Goal: Task Accomplishment & Management: Use online tool/utility

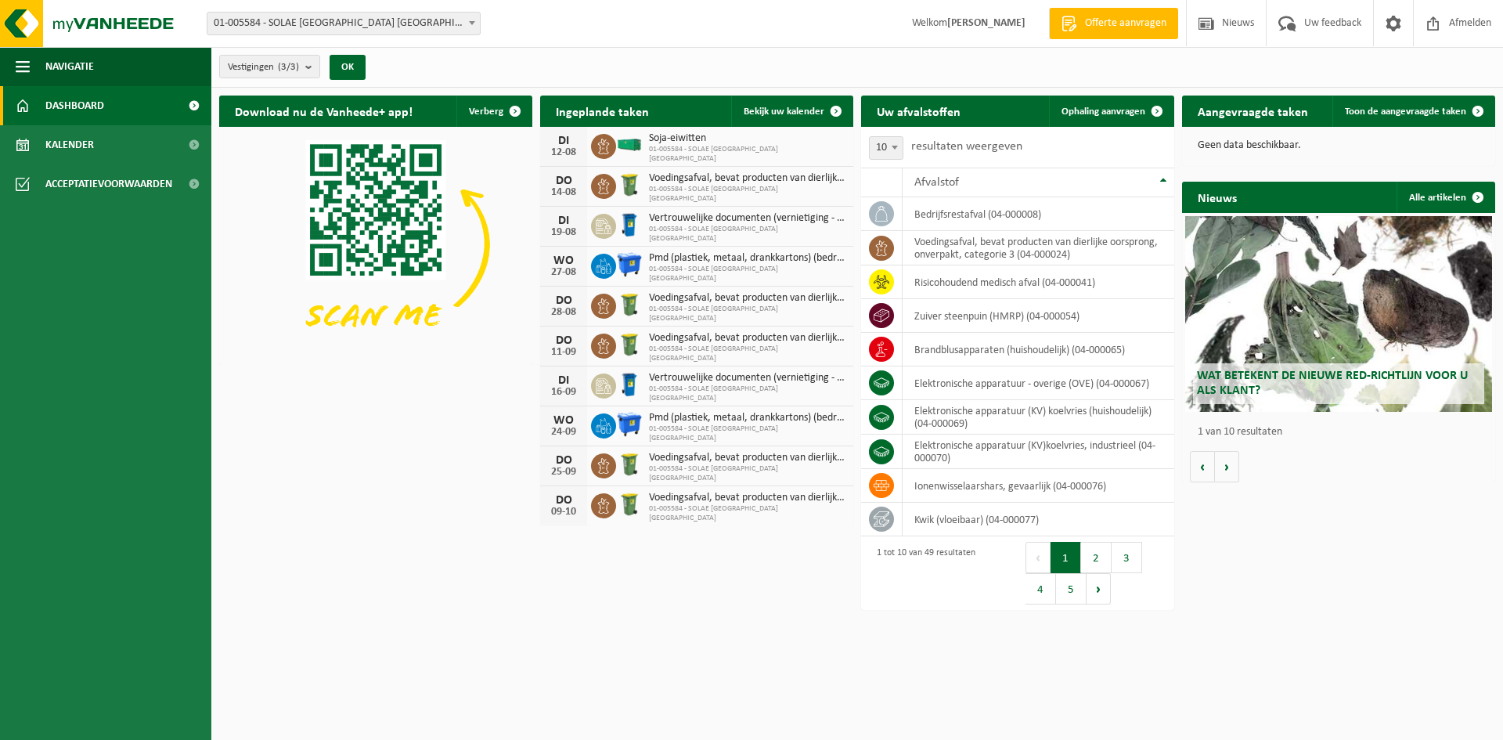
click at [752, 641] on html "Vestiging: 01-005584 - SOLAE BELGIUM NV - IEPER 10-796092 - SOLAE BELGIUM-MONDI…" at bounding box center [751, 370] width 1503 height 740
click at [1117, 111] on span "Ophaling aanvragen" at bounding box center [1104, 111] width 84 height 10
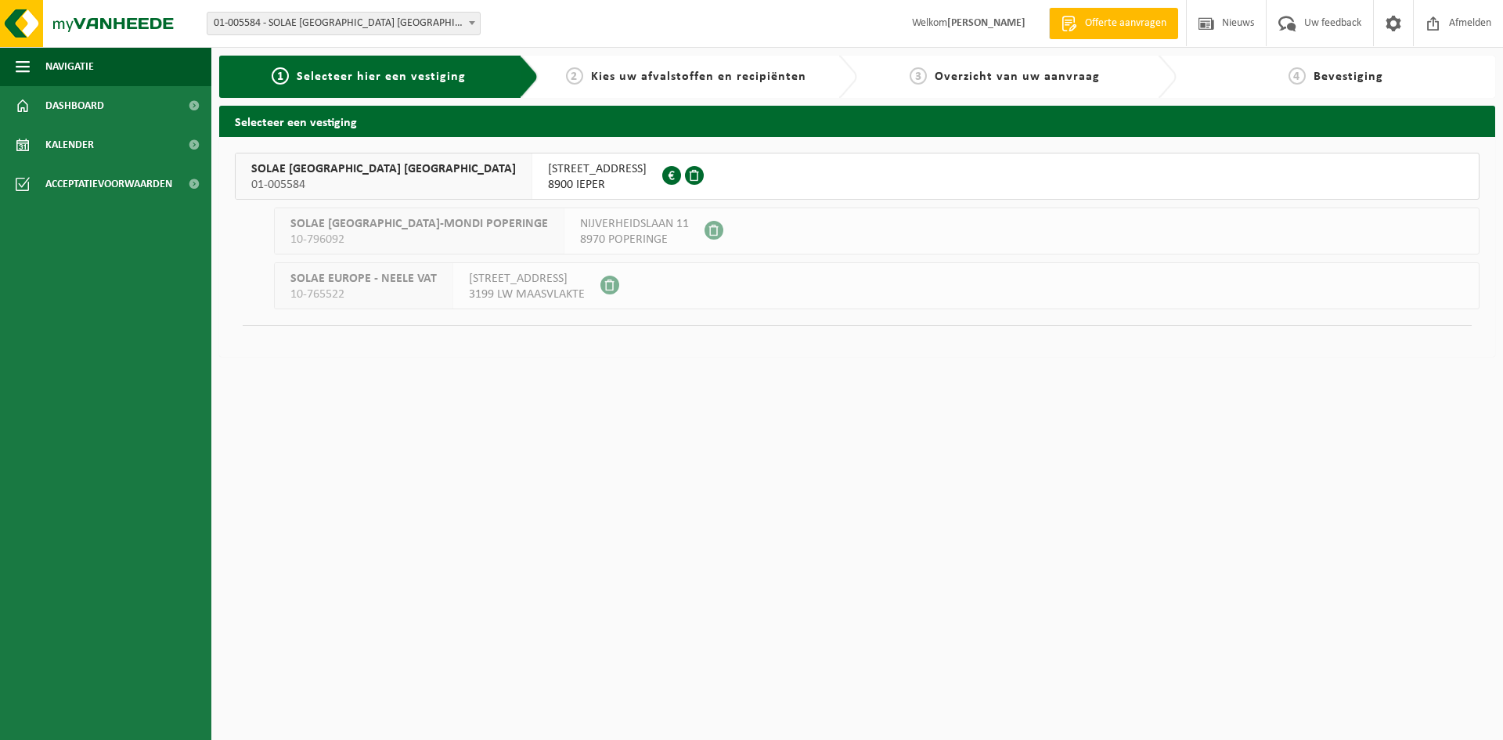
drag, startPoint x: 320, startPoint y: 157, endPoint x: 320, endPoint y: 170, distance: 13.3
click at [320, 158] on div "SOLAE BELGIUM NV 01-005584" at bounding box center [384, 175] width 297 height 45
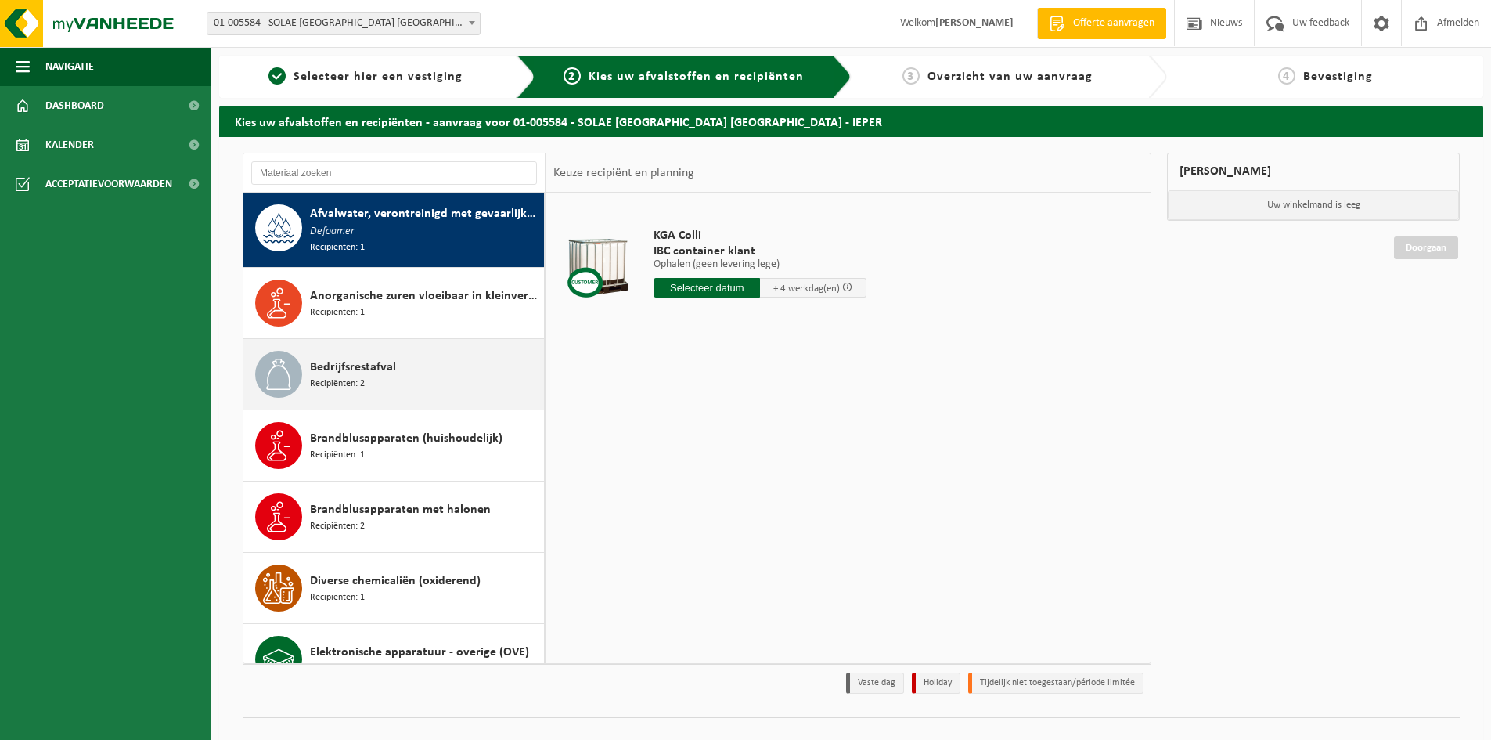
click at [345, 365] on span "Bedrijfsrestafval" at bounding box center [353, 367] width 86 height 19
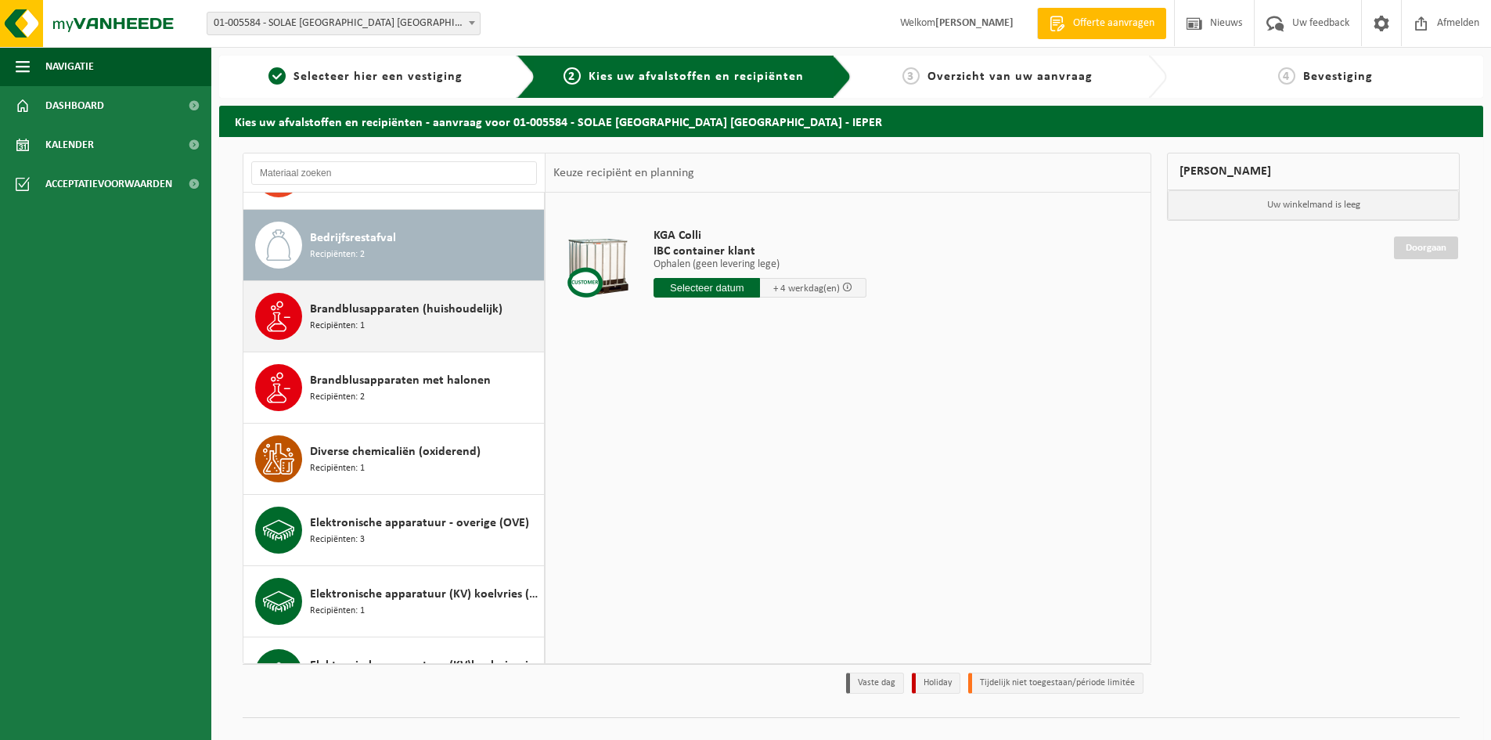
scroll to position [144, 0]
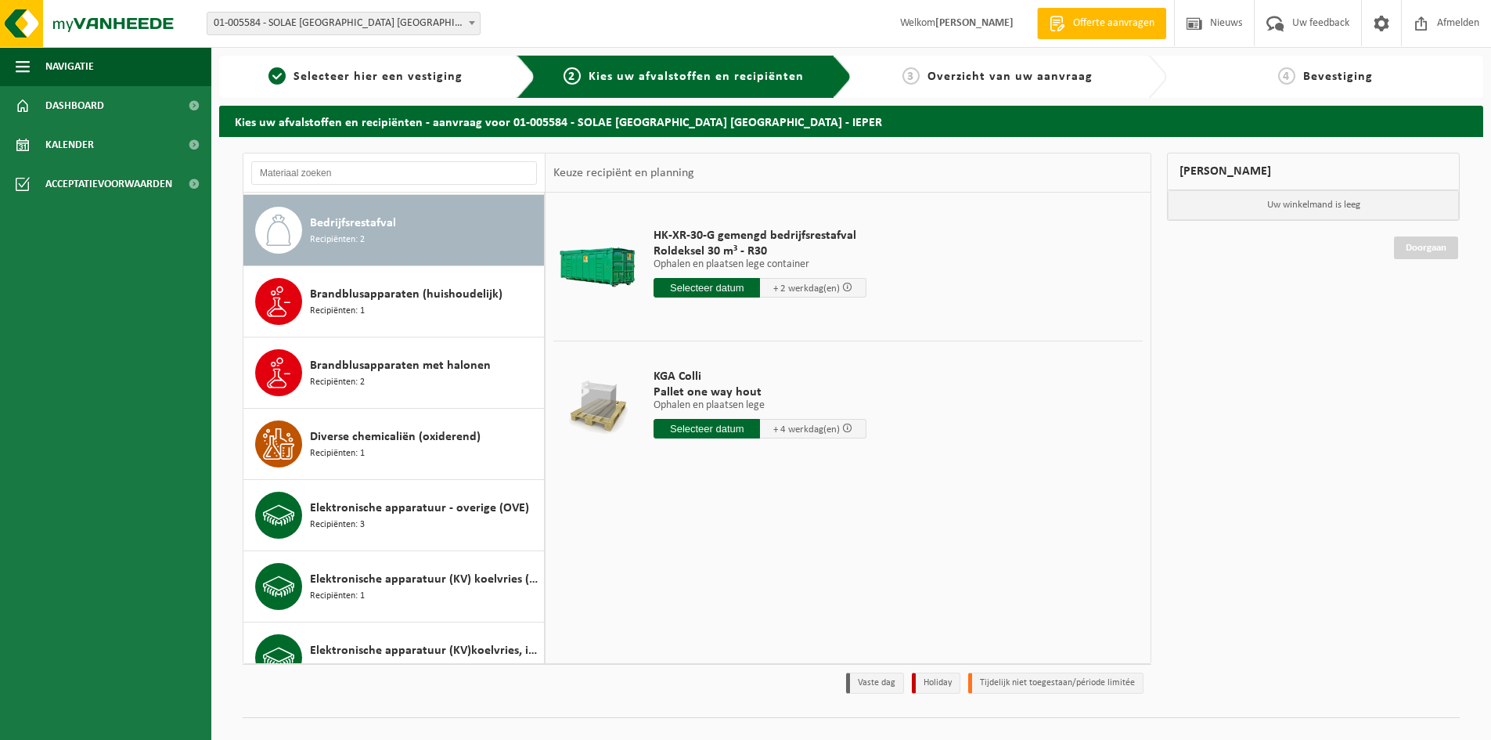
click at [714, 284] on input "text" at bounding box center [707, 288] width 106 height 20
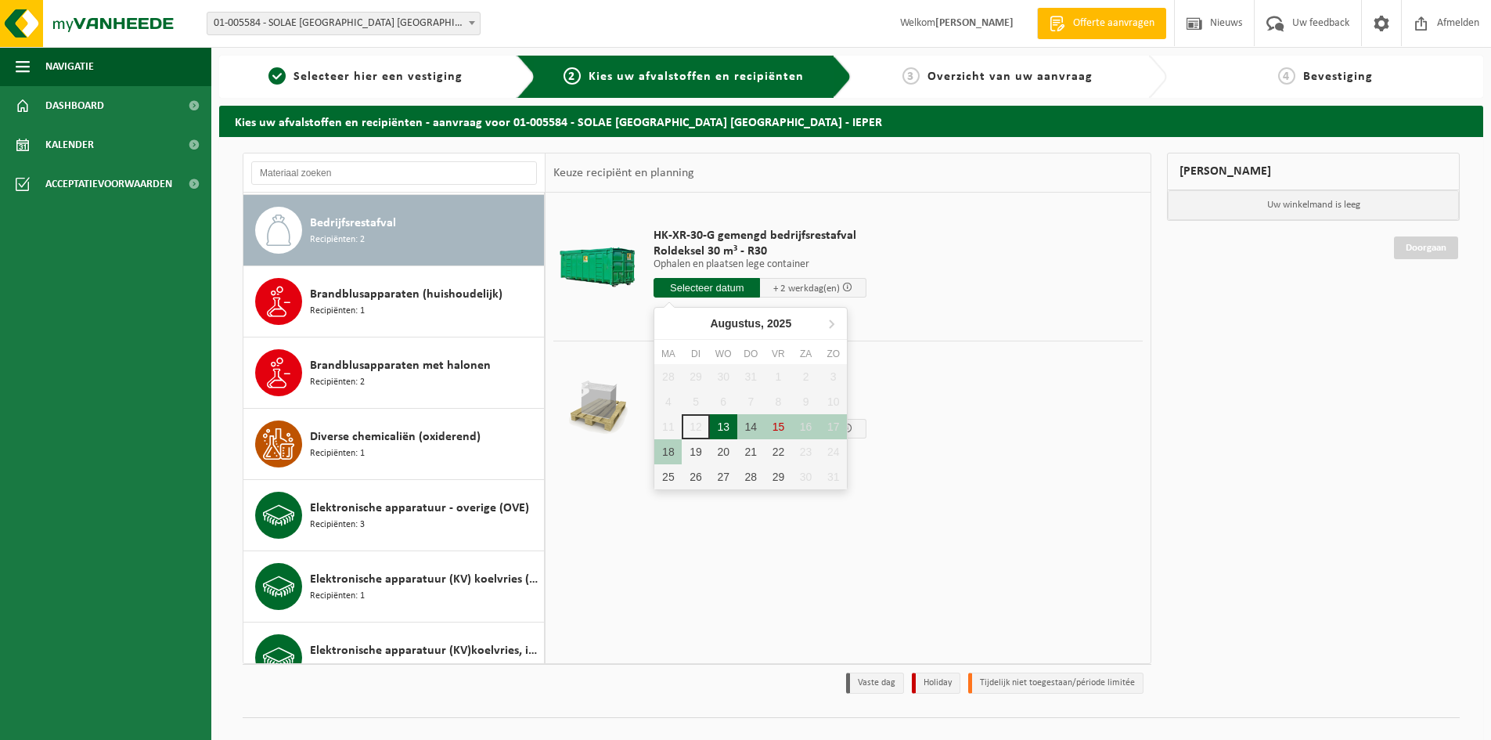
click at [723, 429] on div "13" at bounding box center [723, 426] width 27 height 25
type input "Van 2025-08-13"
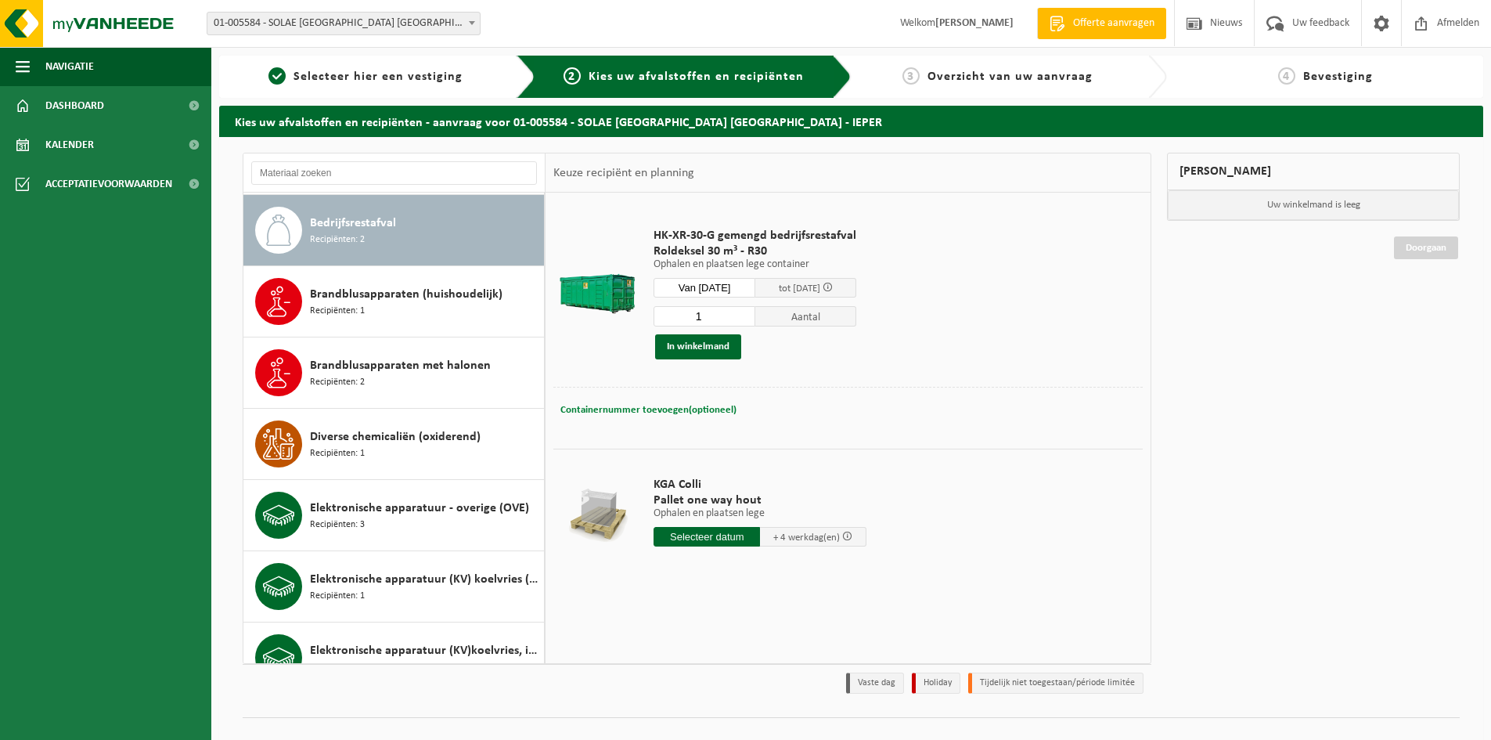
click at [690, 414] on span "Containernummer toevoegen(optioneel)" at bounding box center [649, 410] width 176 height 10
type input "R30-229"
click at [718, 346] on button "In winkelmand" at bounding box center [698, 346] width 86 height 25
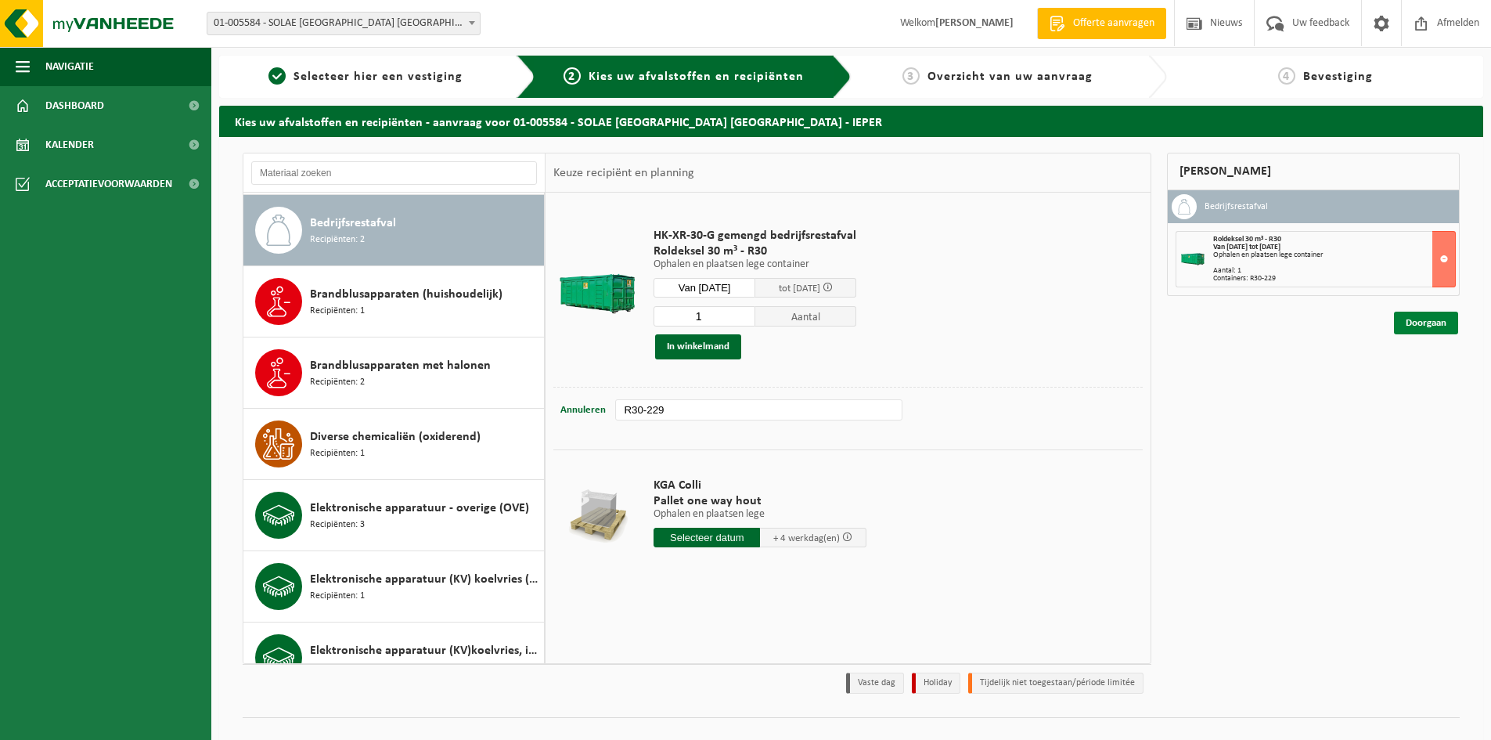
click at [1444, 326] on link "Doorgaan" at bounding box center [1426, 323] width 64 height 23
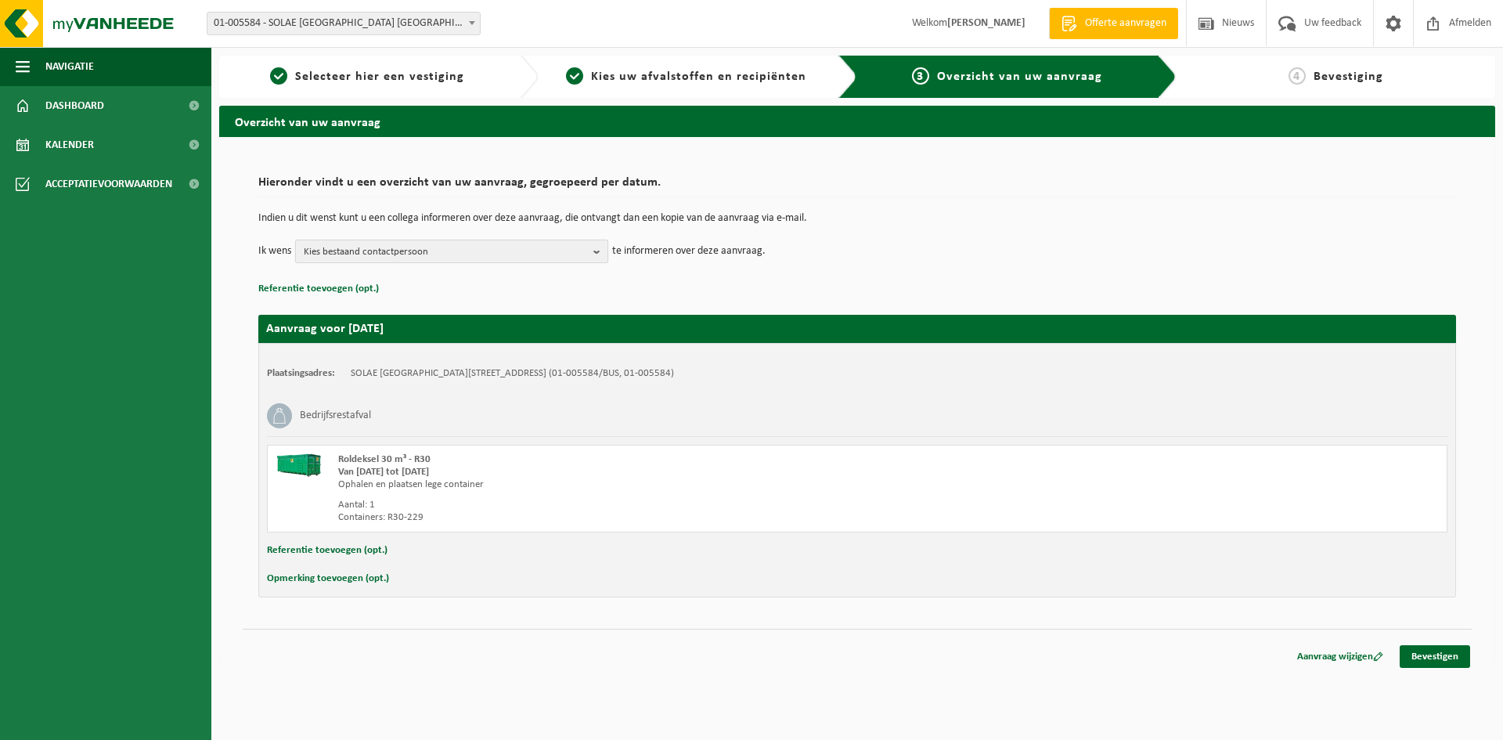
click at [596, 253] on b "button" at bounding box center [600, 251] width 14 height 22
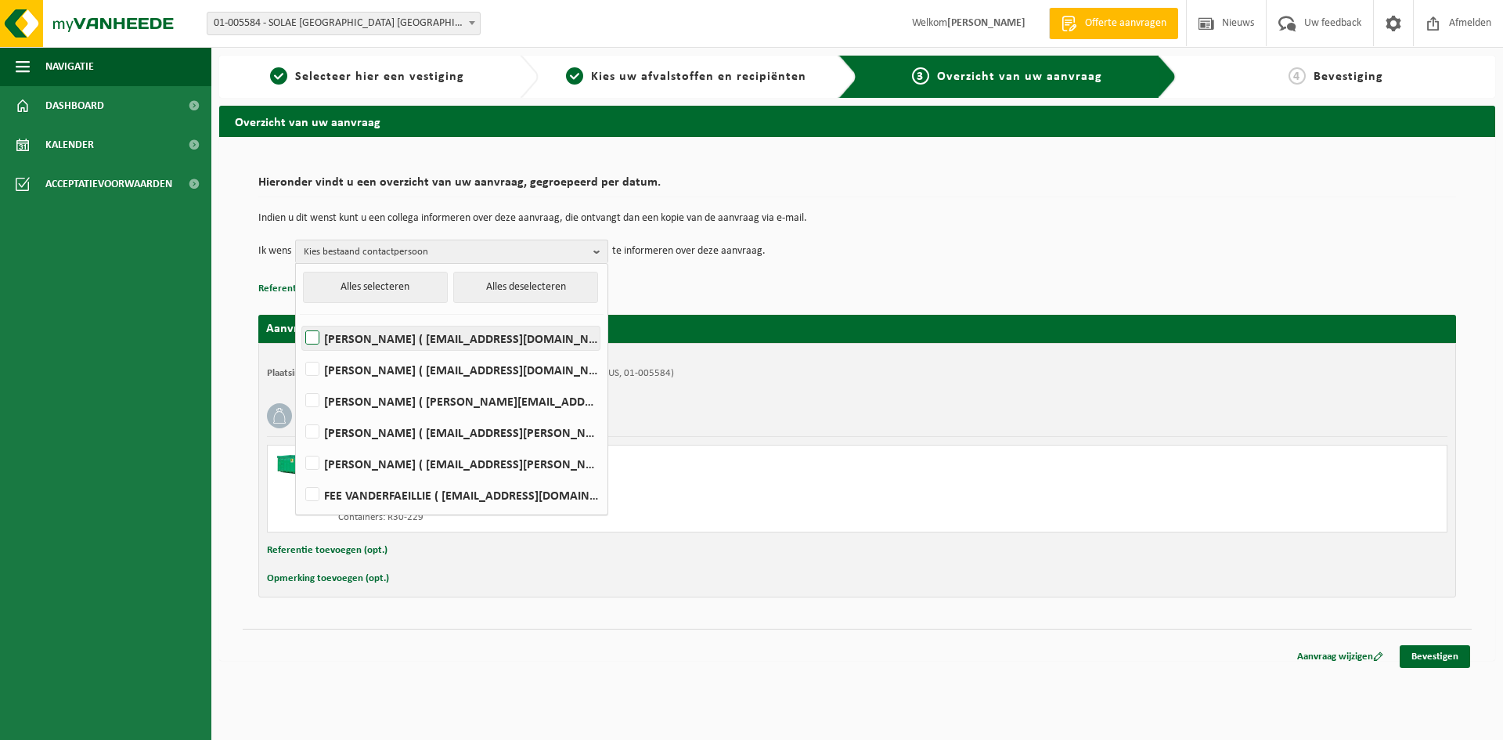
click at [453, 339] on label "REGINE BATTHEU ( regine.battheu@iff.com )" at bounding box center [451, 337] width 298 height 23
click at [300, 319] on input "REGINE BATTHEU ( regine.battheu@iff.com )" at bounding box center [299, 318] width 1 height 1
checkbox input "true"
click at [864, 395] on div "Bedrijfsrestafval" at bounding box center [857, 415] width 1181 height 41
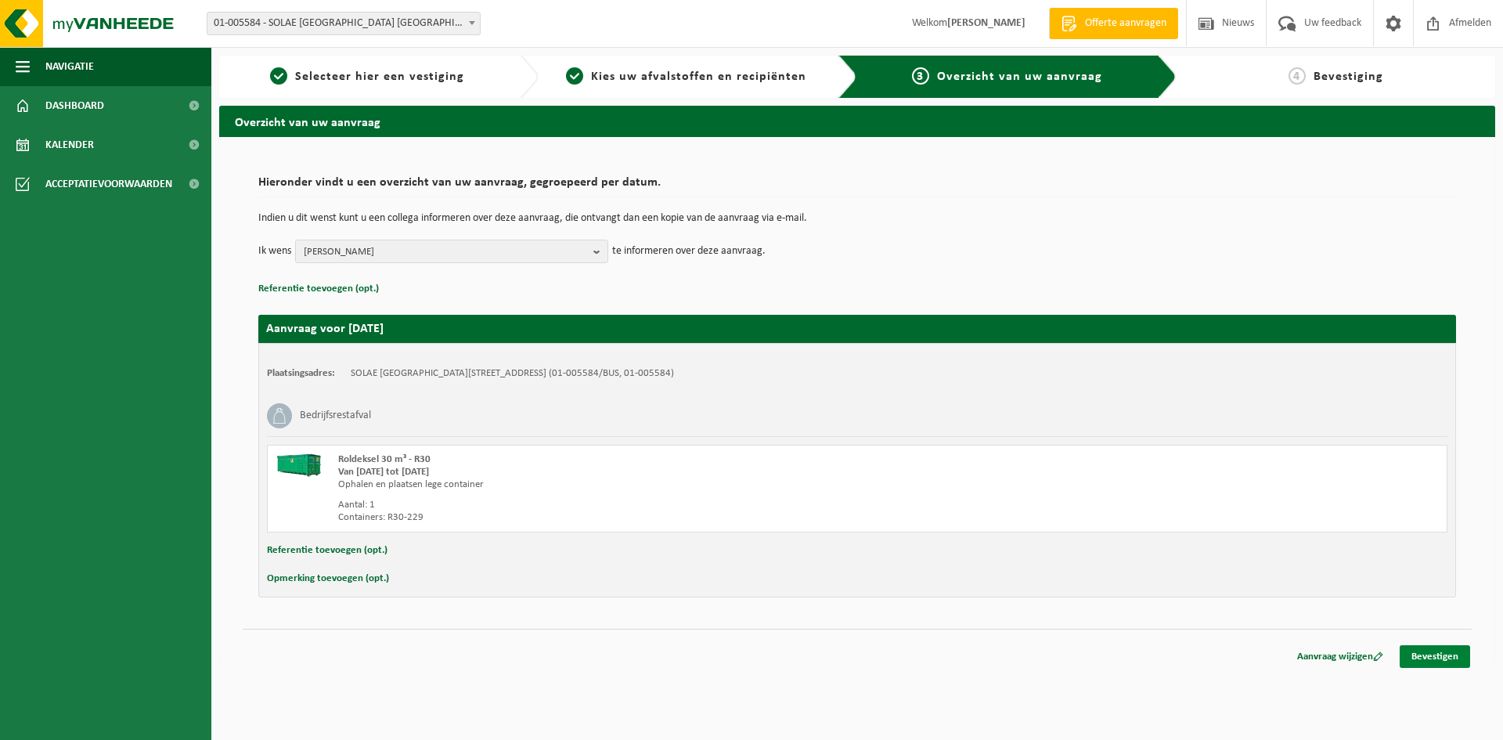
click at [1443, 655] on link "Bevestigen" at bounding box center [1435, 656] width 70 height 23
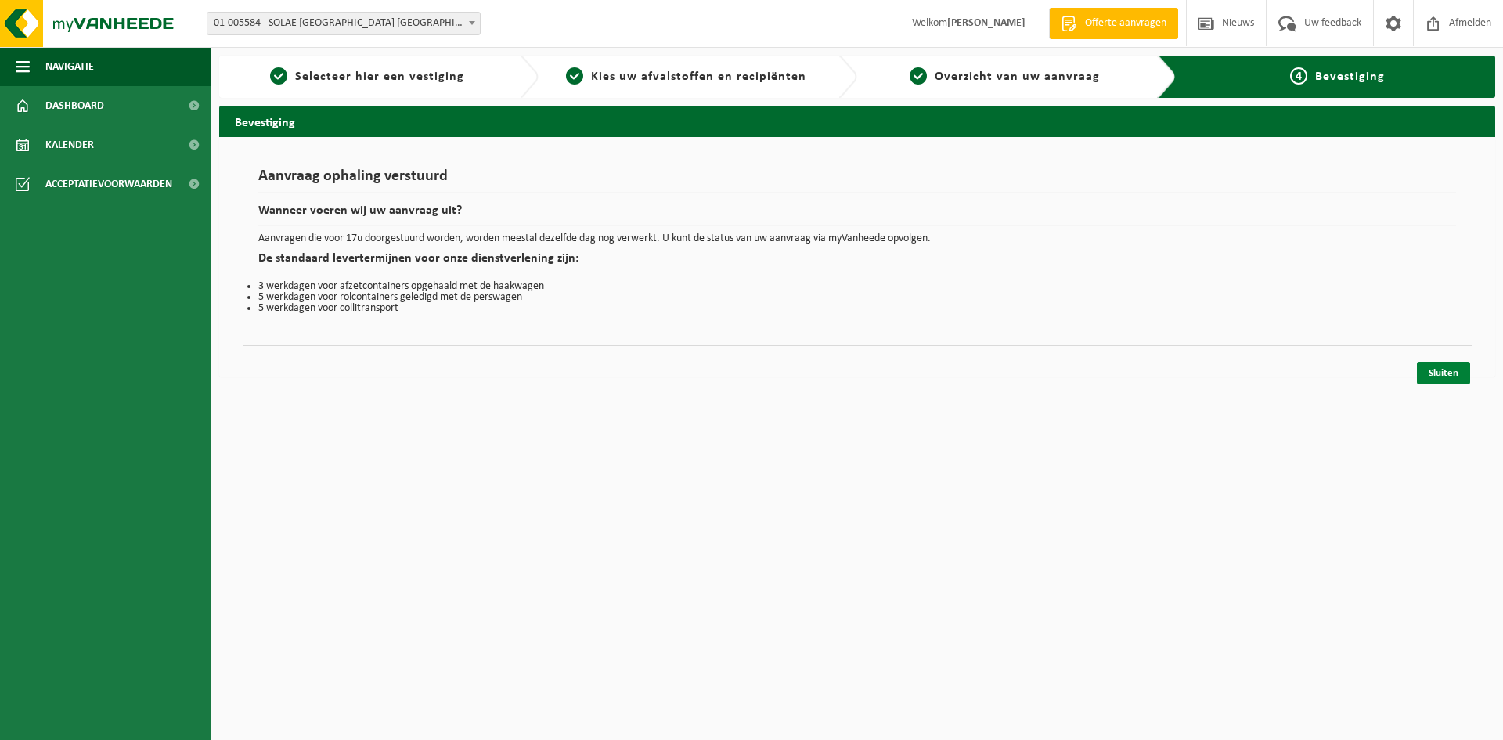
click at [1442, 373] on link "Sluiten" at bounding box center [1443, 373] width 53 height 23
